Goal: Task Accomplishment & Management: Manage account settings

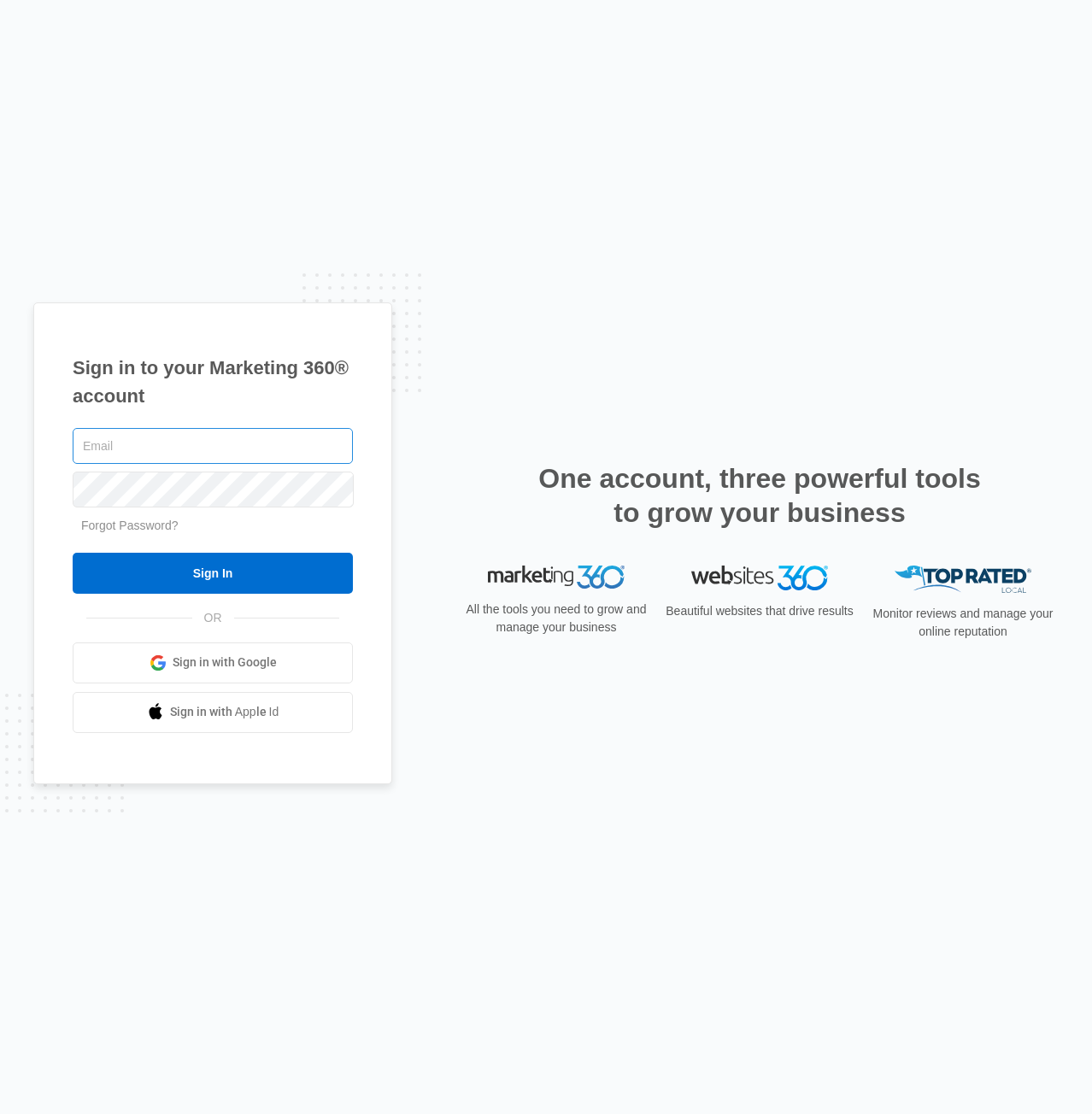
click at [294, 440] on input "text" at bounding box center [212, 446] width 280 height 36
type input "[EMAIL_ADDRESS][PERSON_NAME][DOMAIN_NAME]"
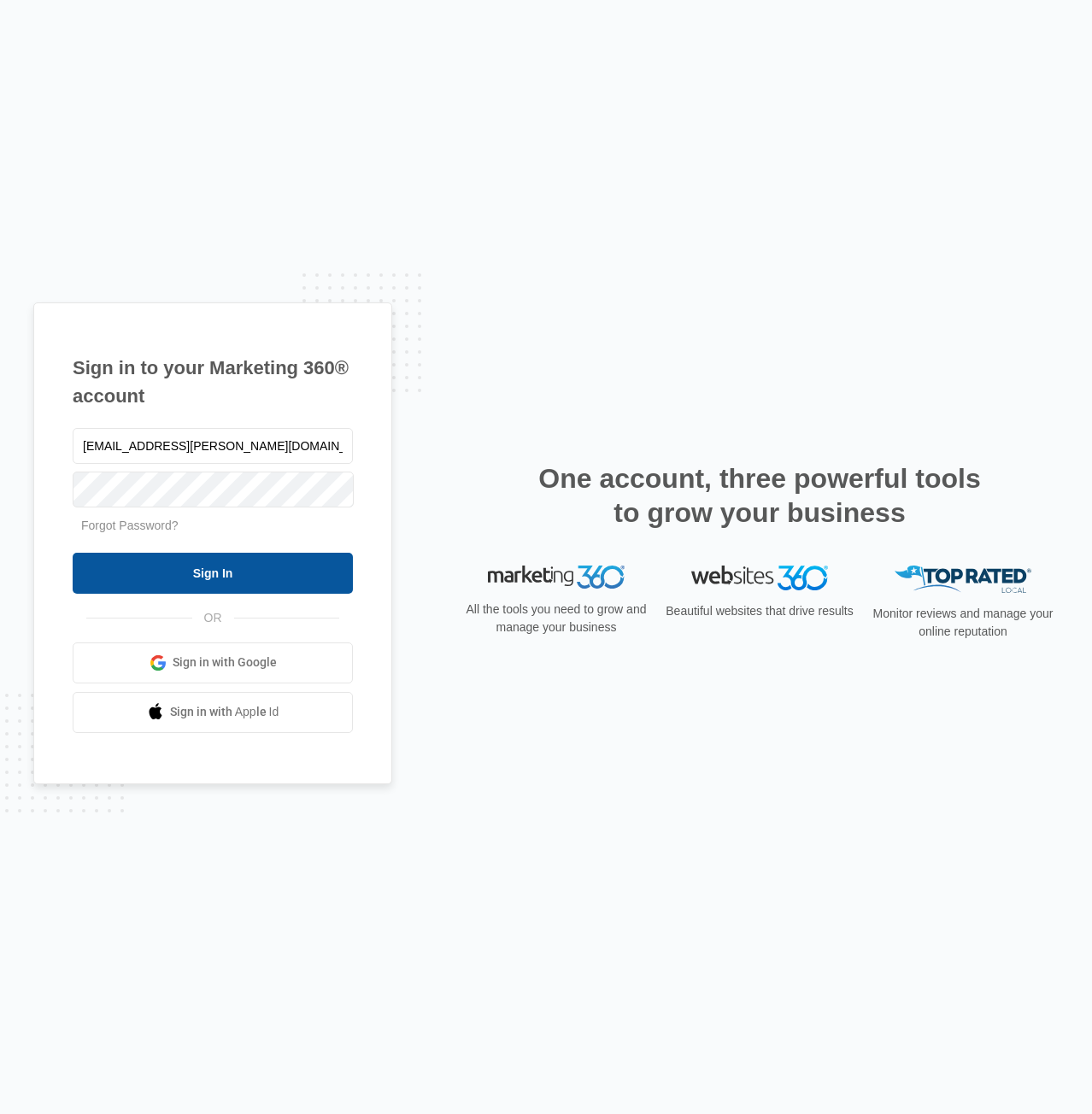
click at [326, 579] on input "Sign In" at bounding box center [212, 573] width 280 height 41
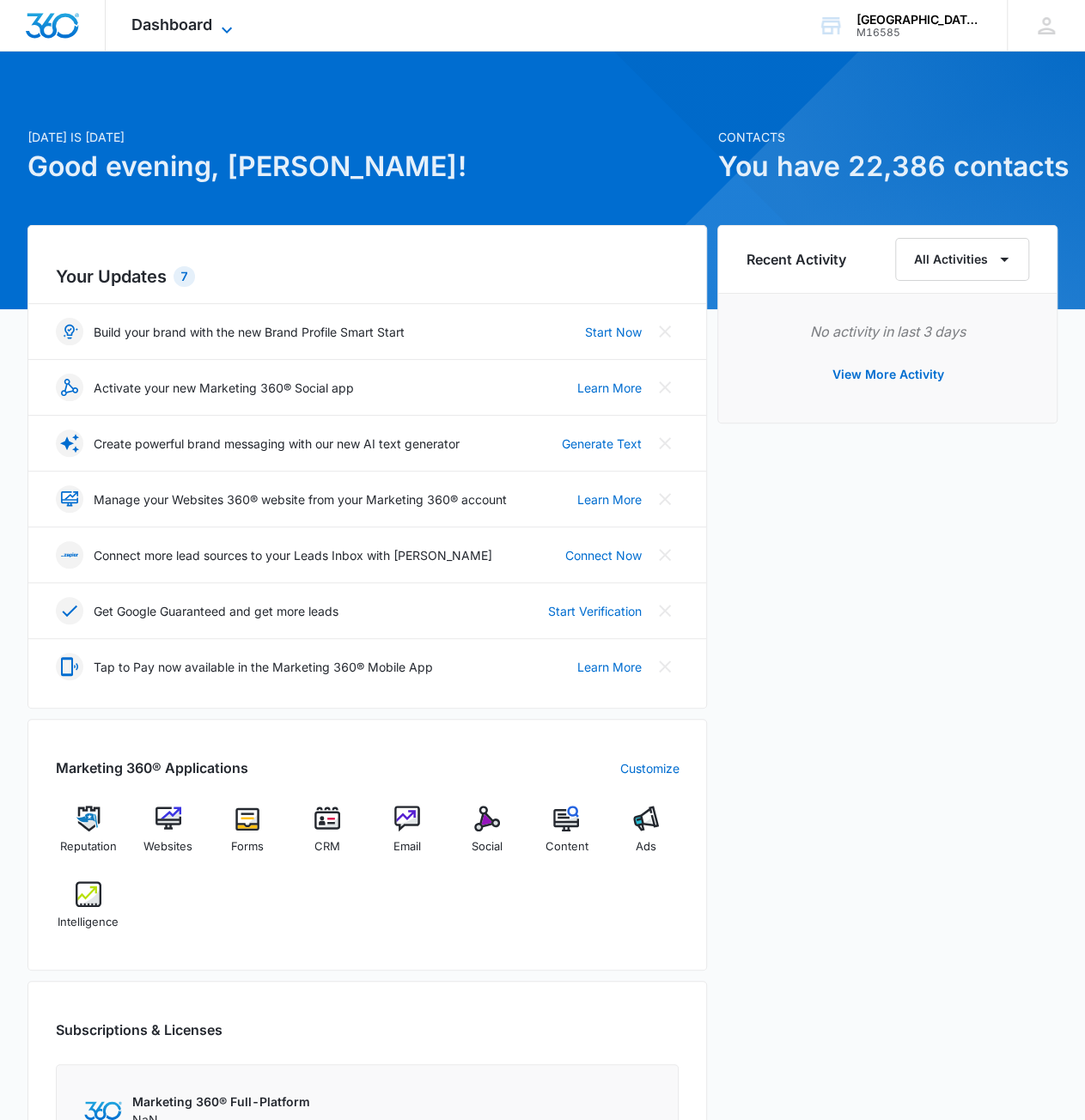
click at [165, 32] on span "Dashboard" at bounding box center [171, 24] width 81 height 18
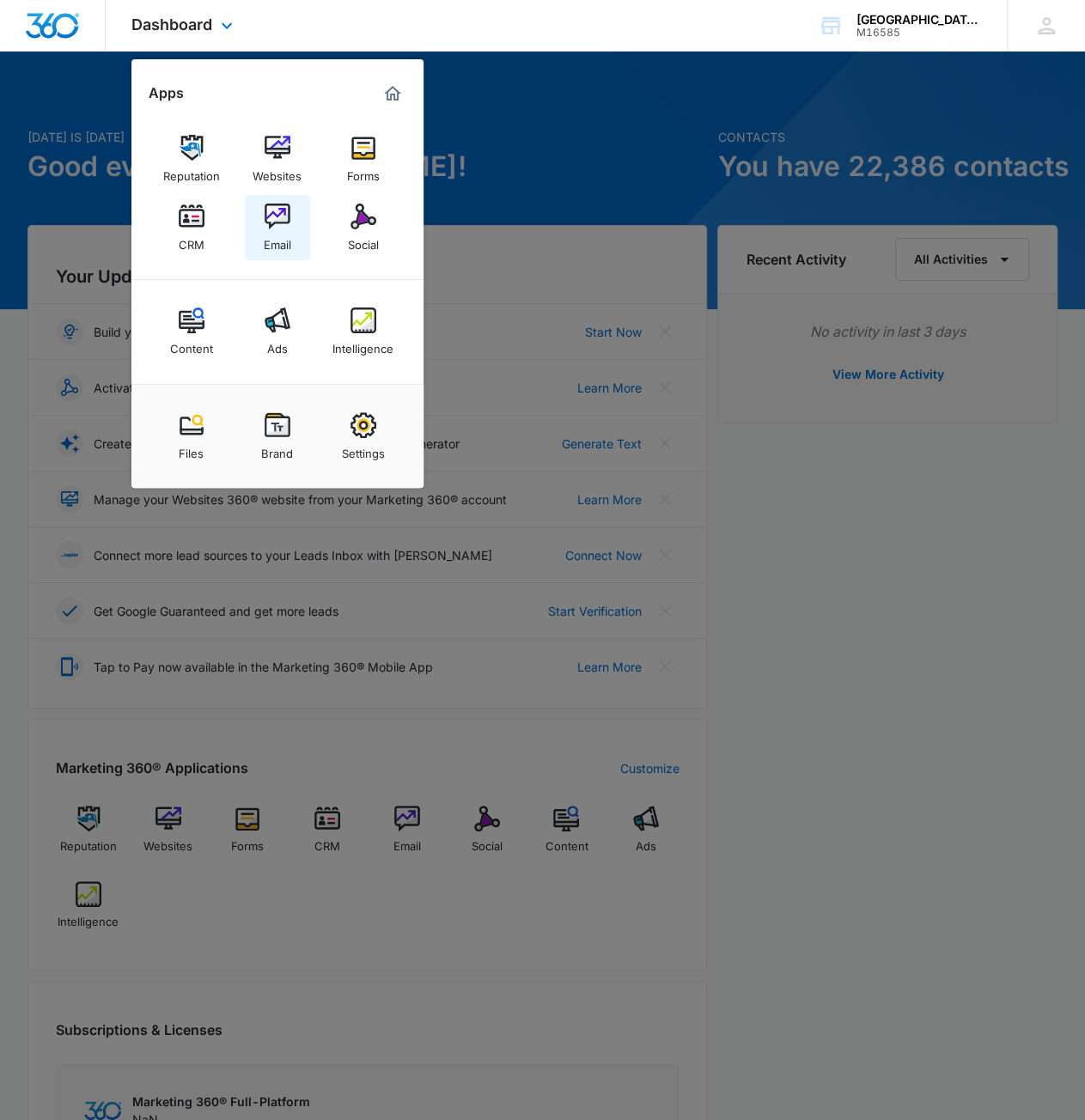
click at [268, 243] on div "Email" at bounding box center [278, 241] width 28 height 23
